Goal: Find specific page/section: Find specific page/section

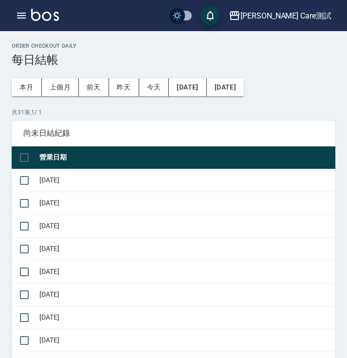
click at [334, 58] on h3 "每日結帳" at bounding box center [174, 60] width 324 height 14
